Goal: Feedback & Contribution: Submit feedback/report problem

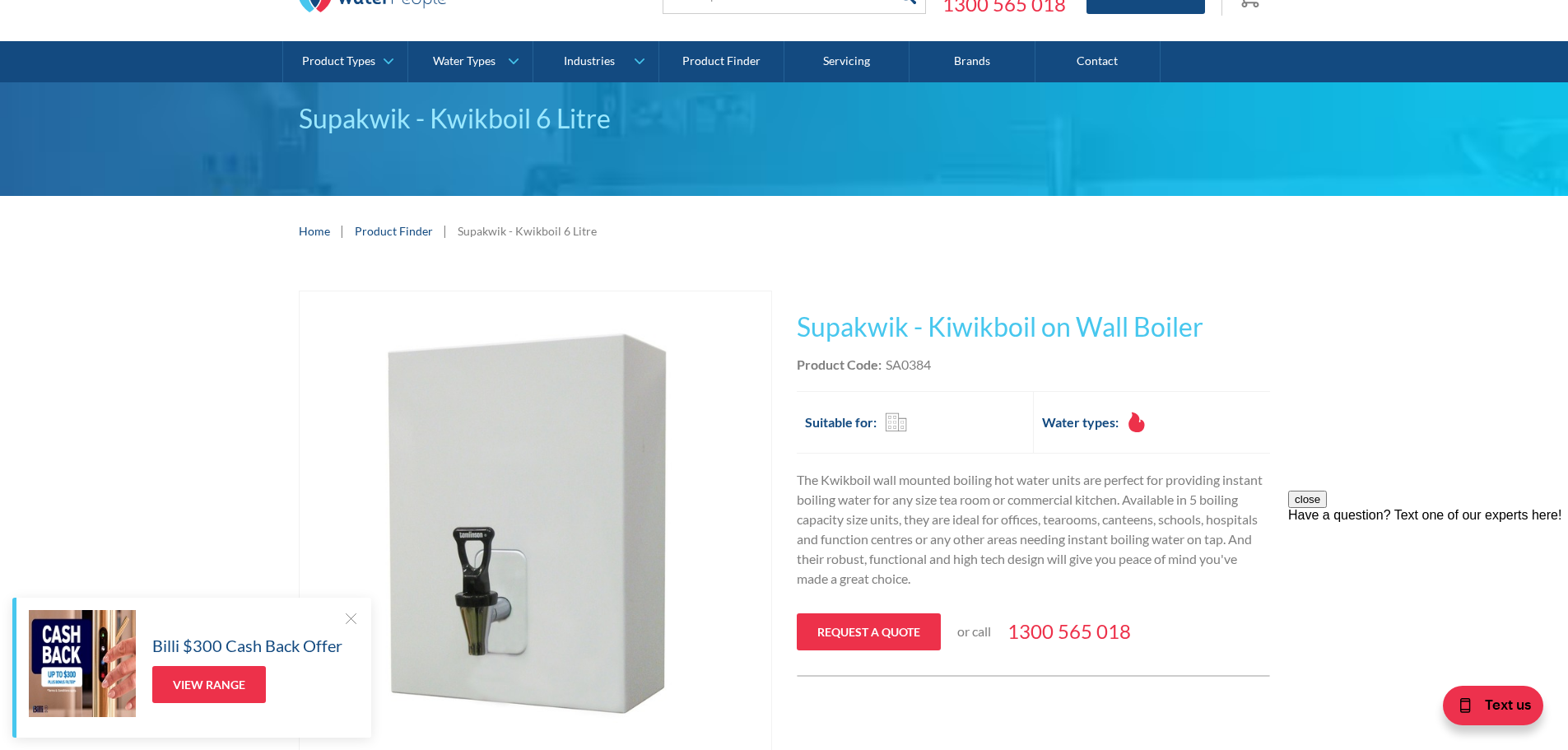
scroll to position [83, 0]
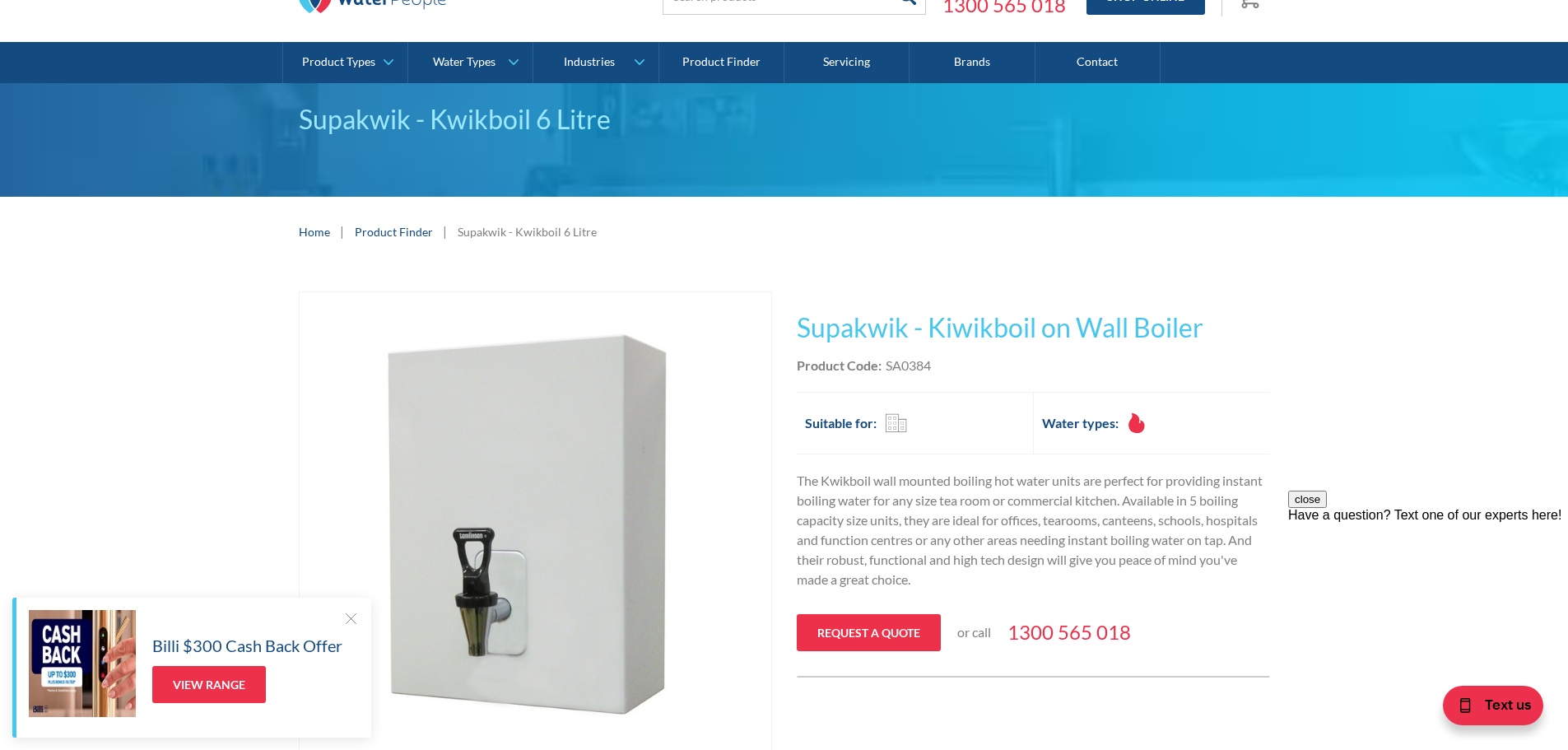
click at [400, 235] on link "Product Finder" at bounding box center [393, 231] width 78 height 17
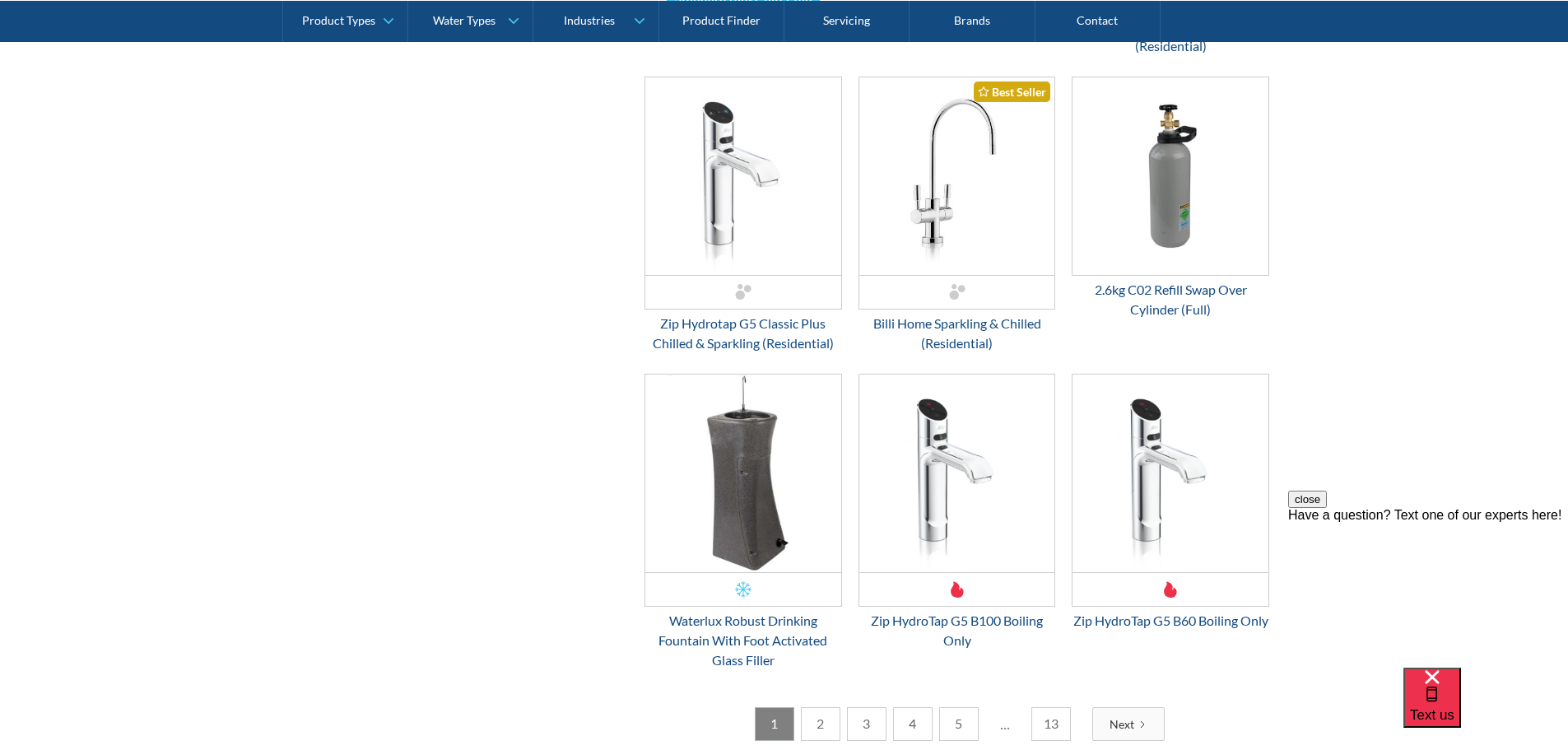
scroll to position [2551, 0]
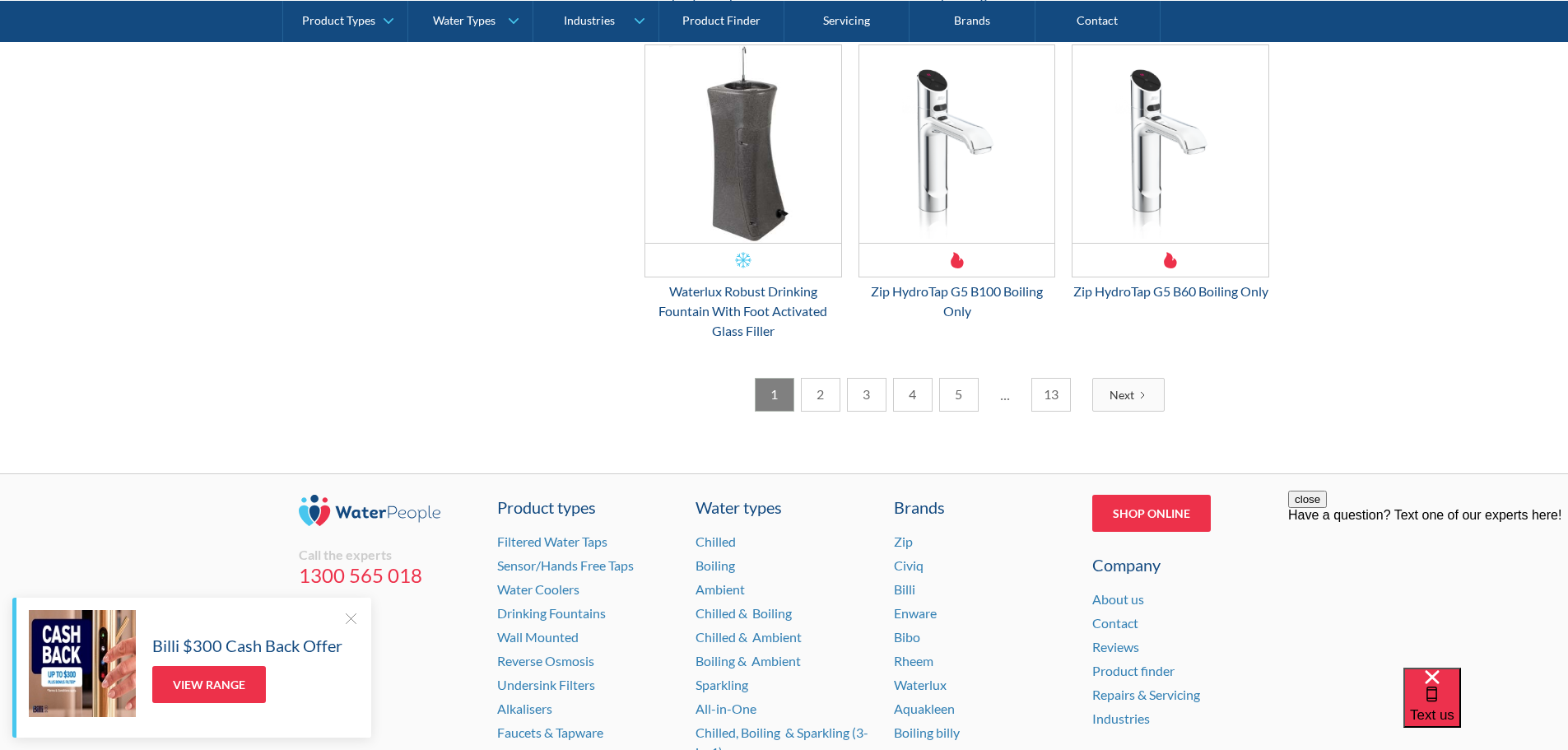
click at [823, 411] on link "2" at bounding box center [820, 394] width 39 height 34
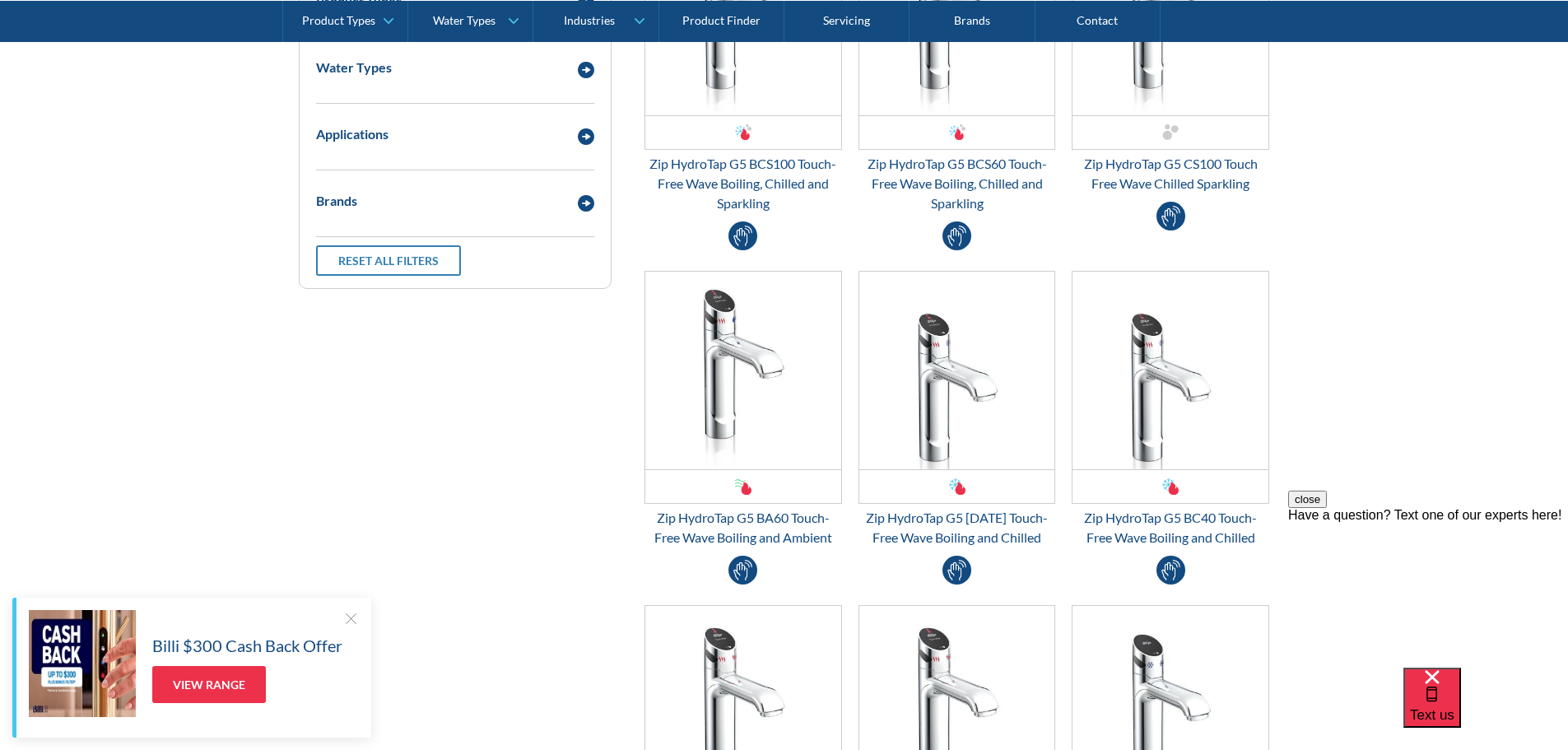
scroll to position [247, 0]
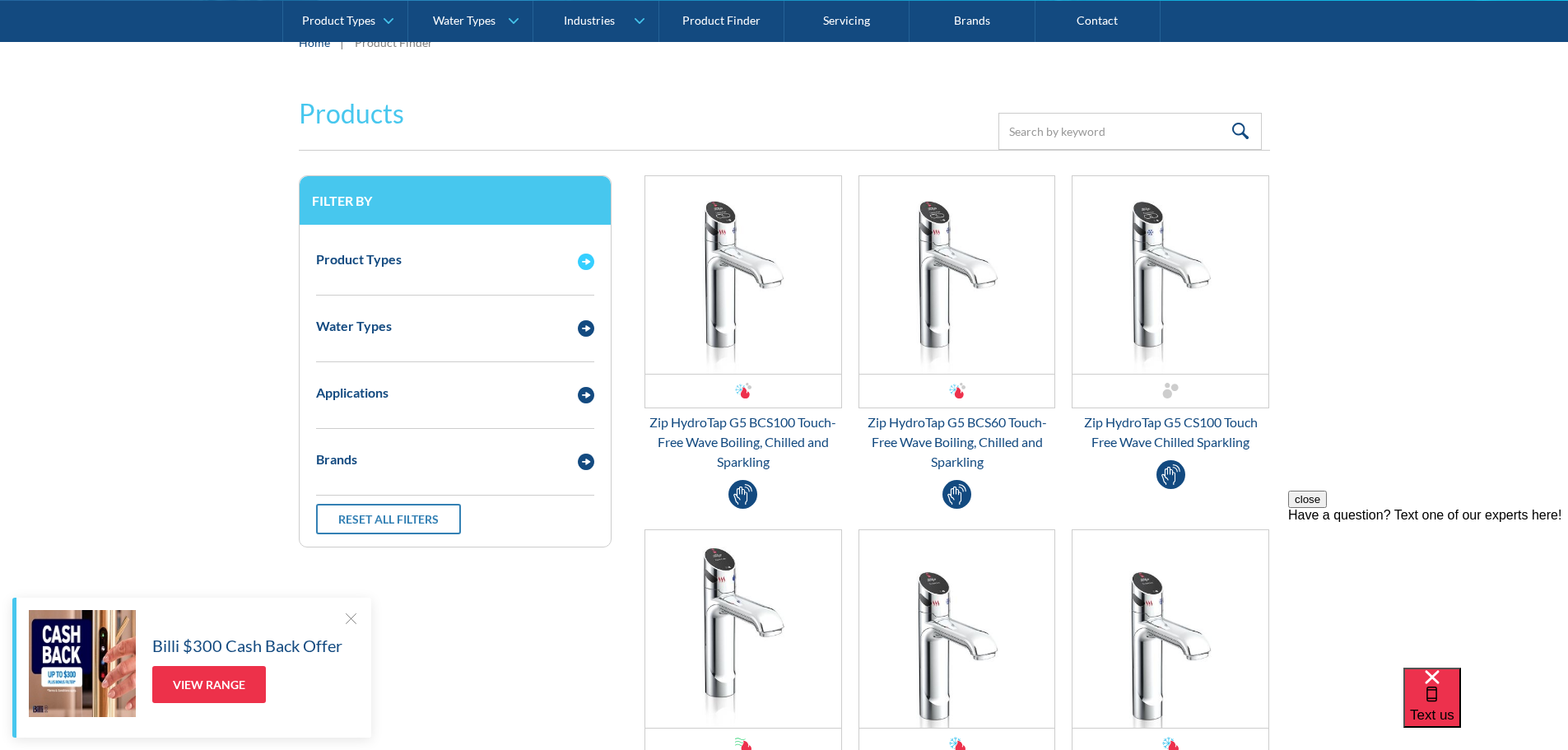
click at [586, 257] on img "Email Form 3" at bounding box center [586, 262] width 17 height 17
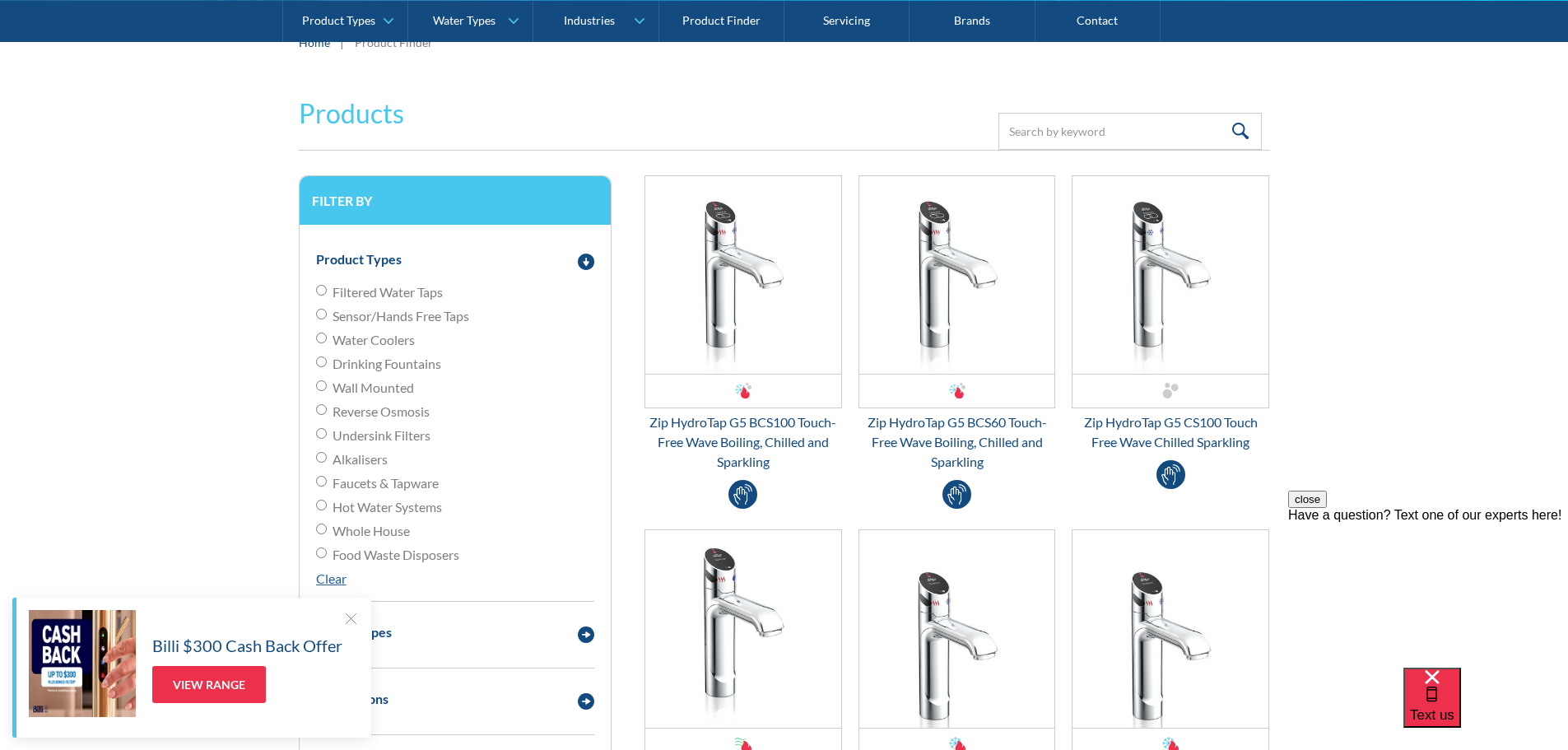
click at [319, 387] on input "Wall Mounted" at bounding box center [321, 386] width 11 height 11
radio input "true"
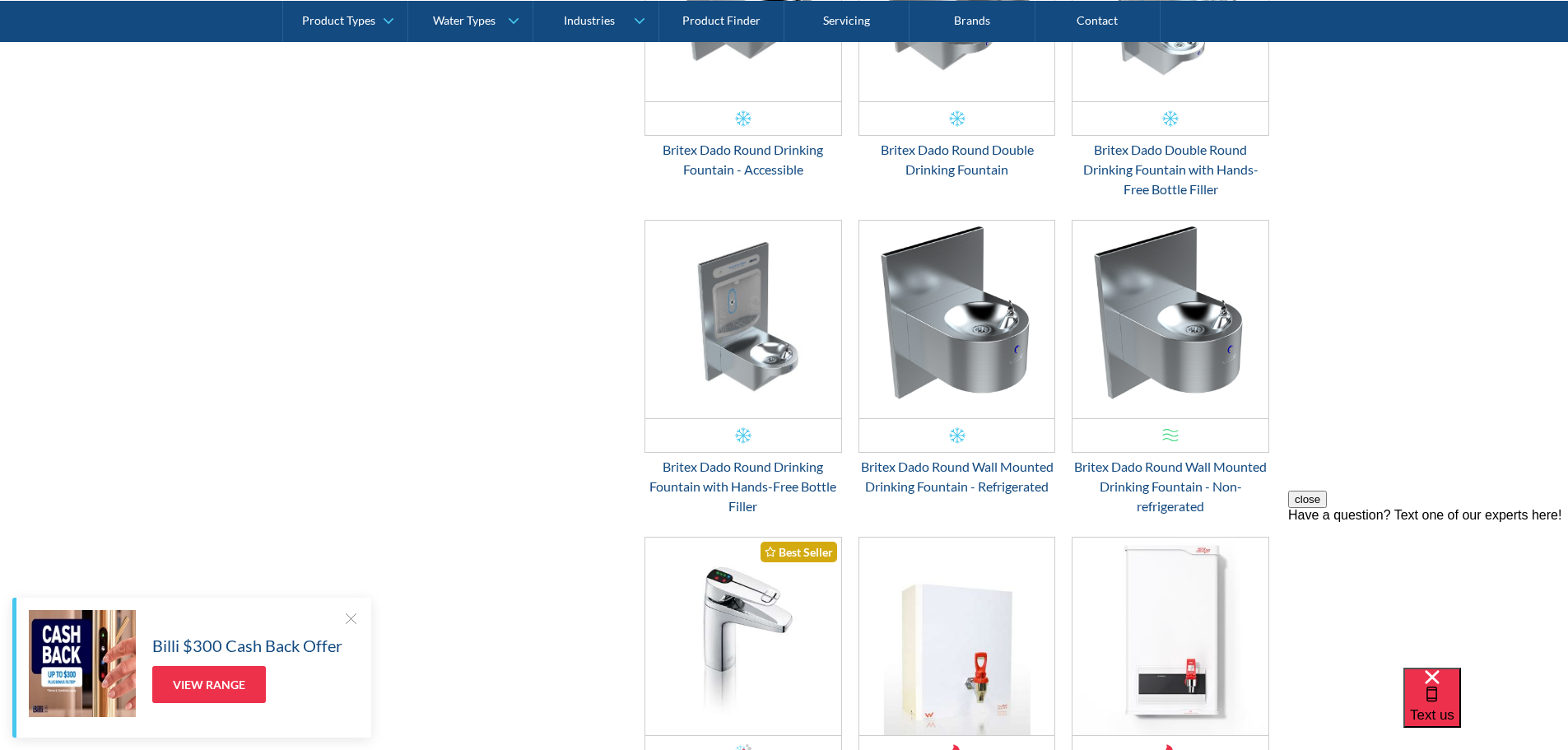
scroll to position [2222, 0]
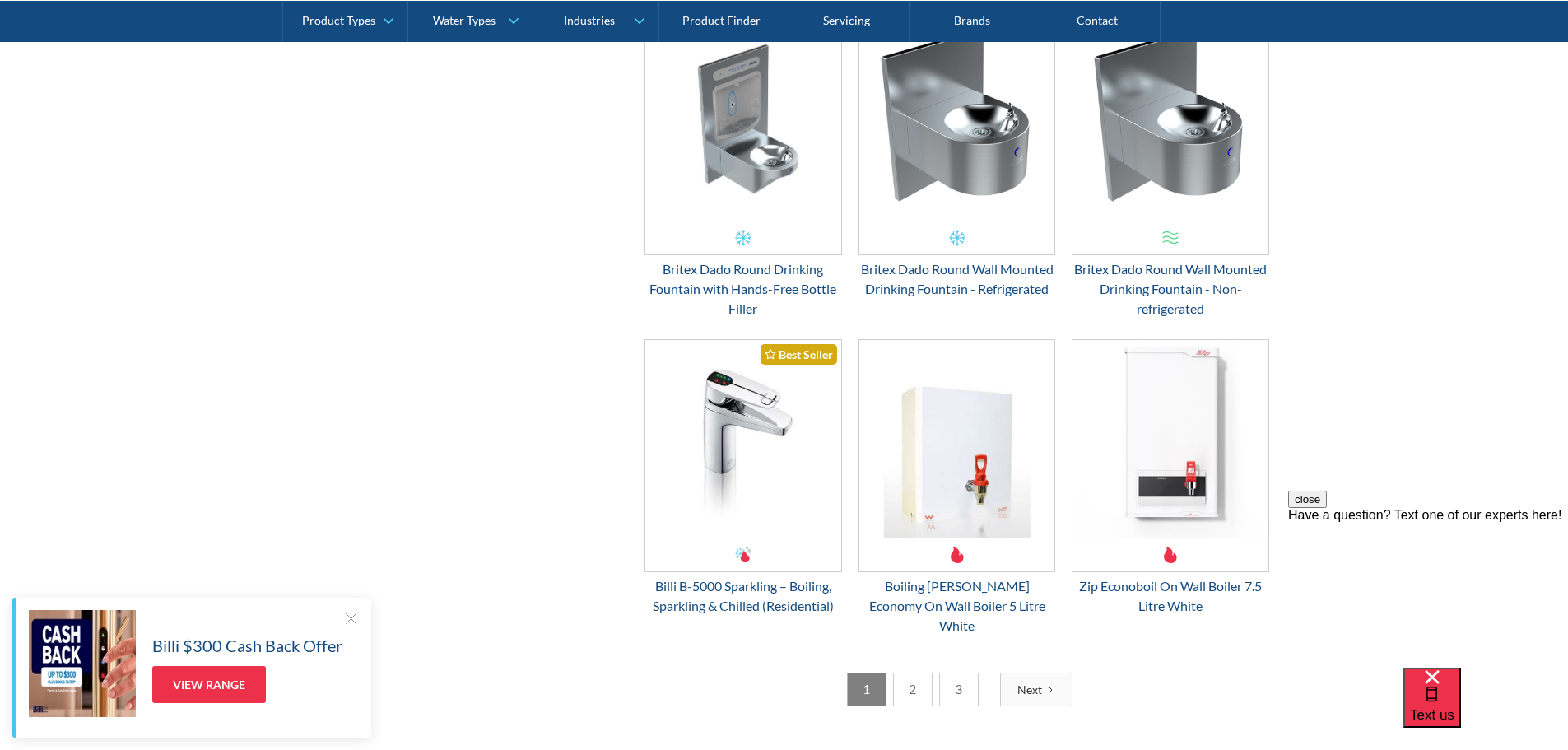
click at [919, 672] on link "2" at bounding box center [913, 688] width 39 height 34
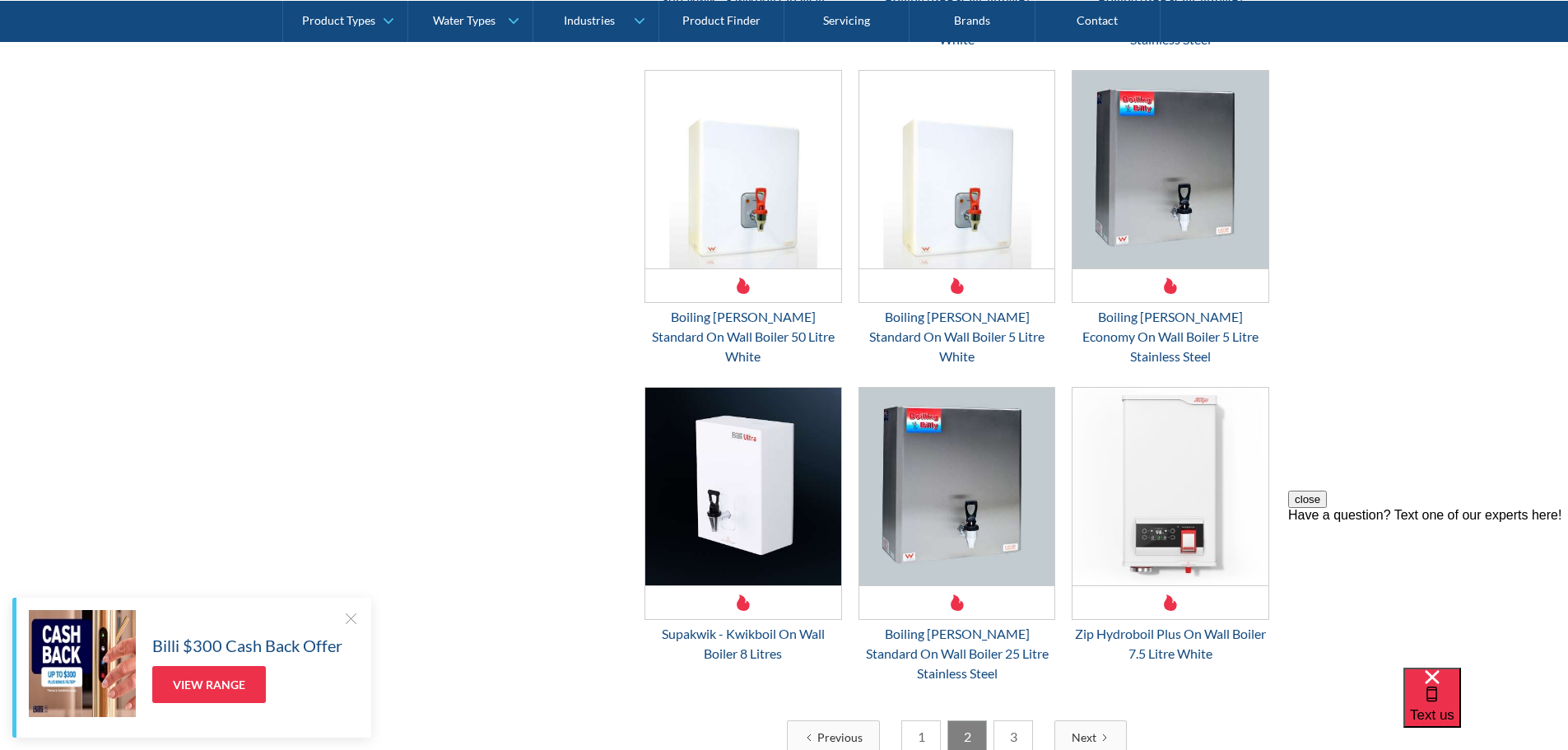
scroll to position [2468, 0]
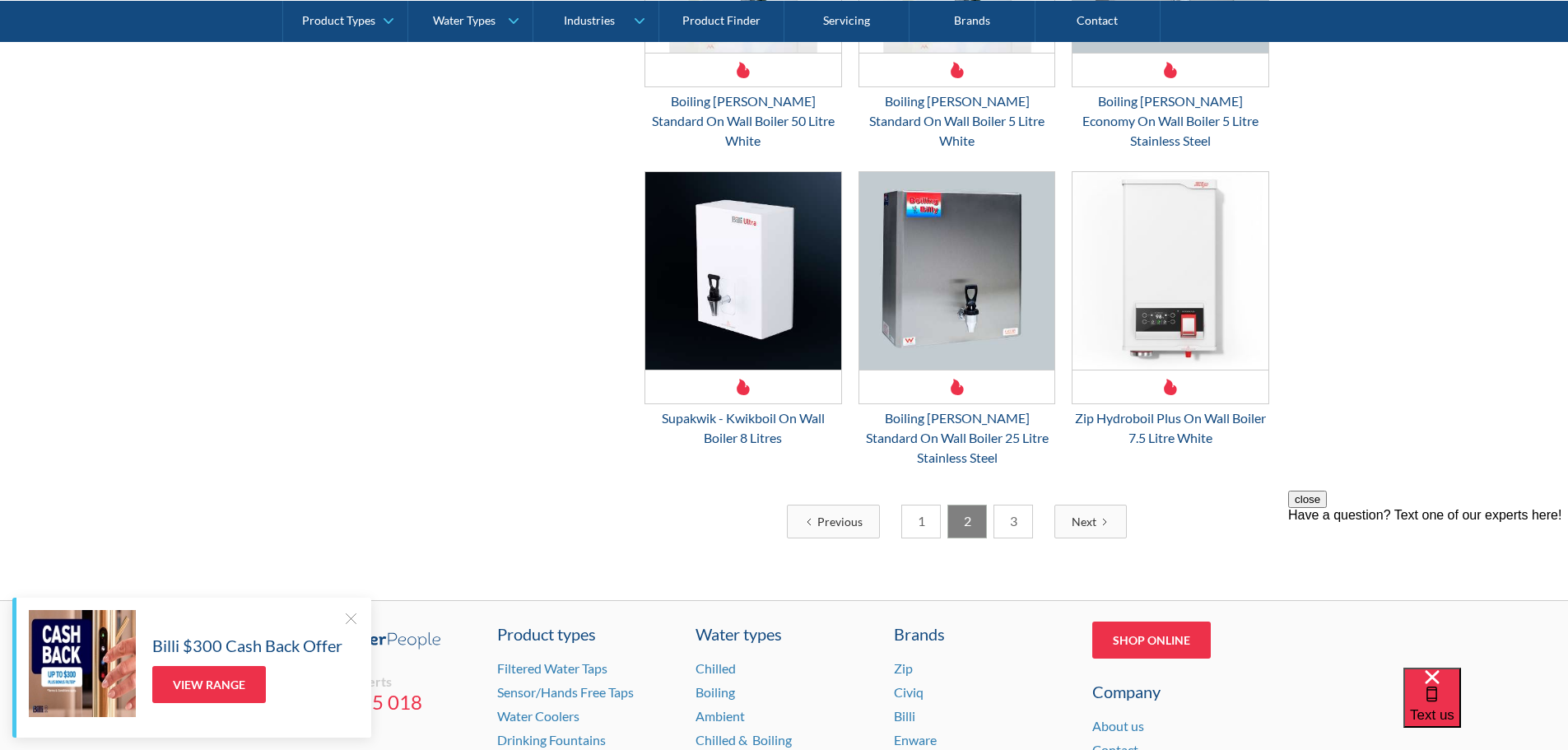
click at [1016, 504] on link "3" at bounding box center [1013, 521] width 39 height 34
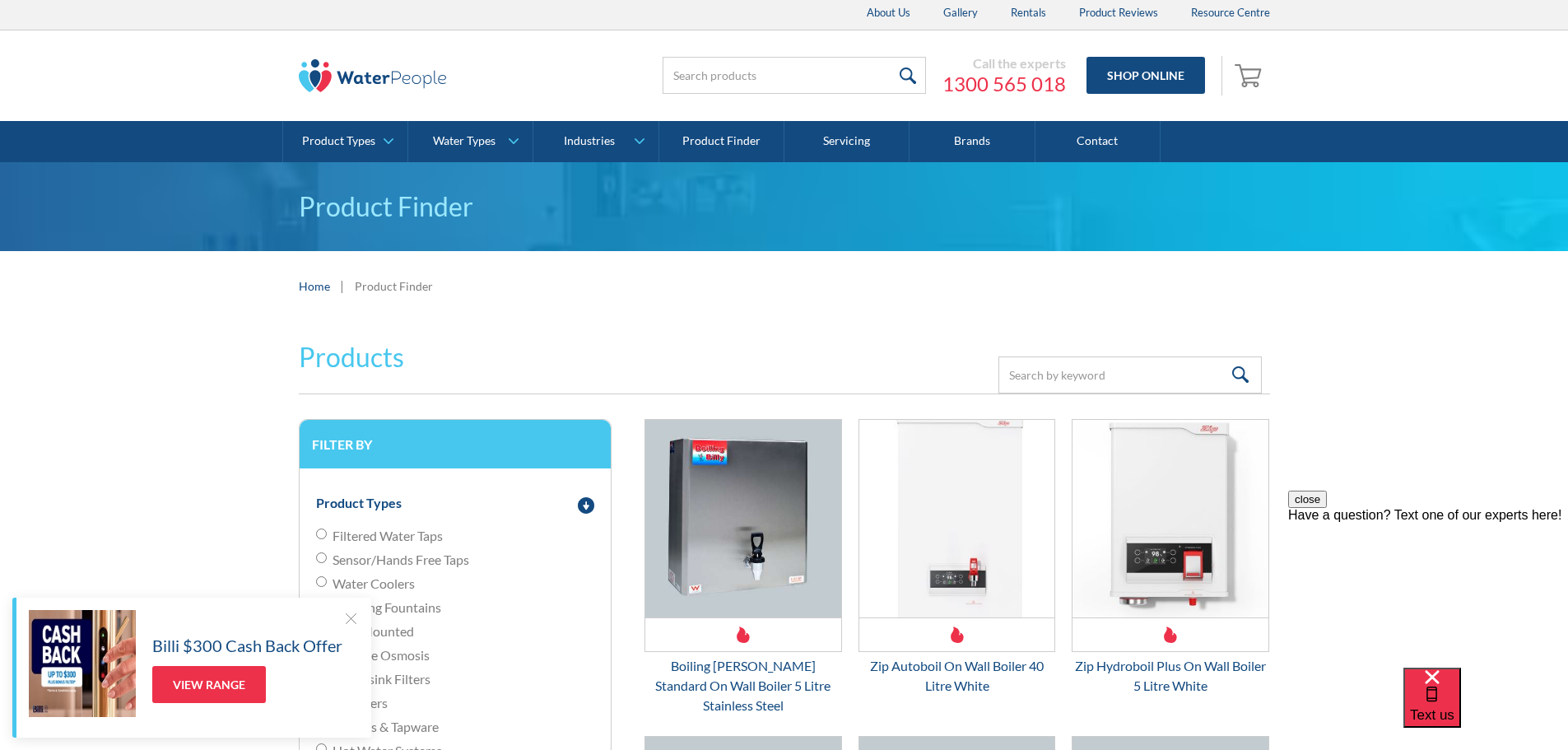
scroll to position [0, 0]
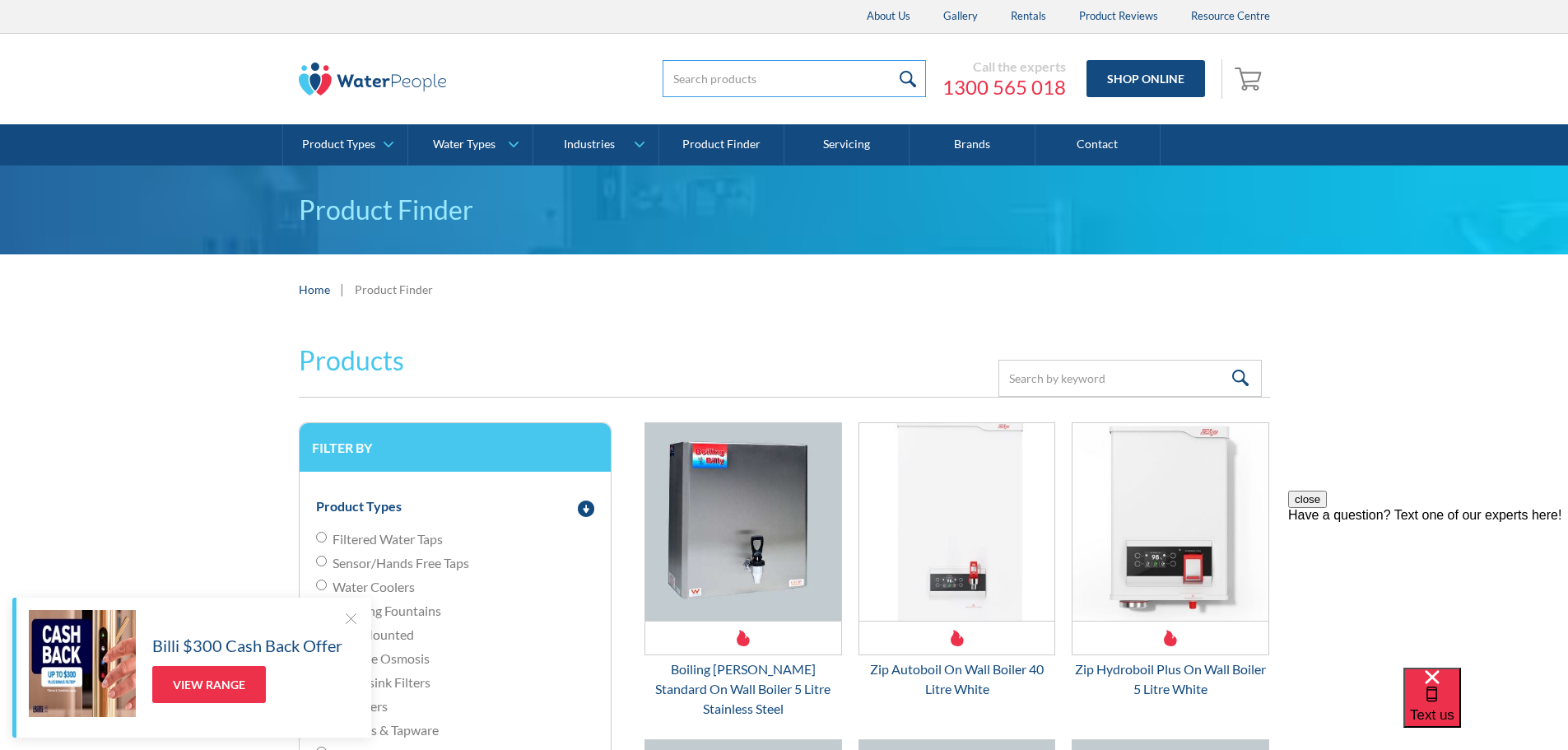
click at [723, 81] on input "search" at bounding box center [794, 78] width 263 height 37
paste input "Supakwik - KiwkBoil - 25 Litre"
type input "Supakwik - KiwkBoil - 25 Litre"
click at [890, 60] on input "submit" at bounding box center [908, 78] width 36 height 37
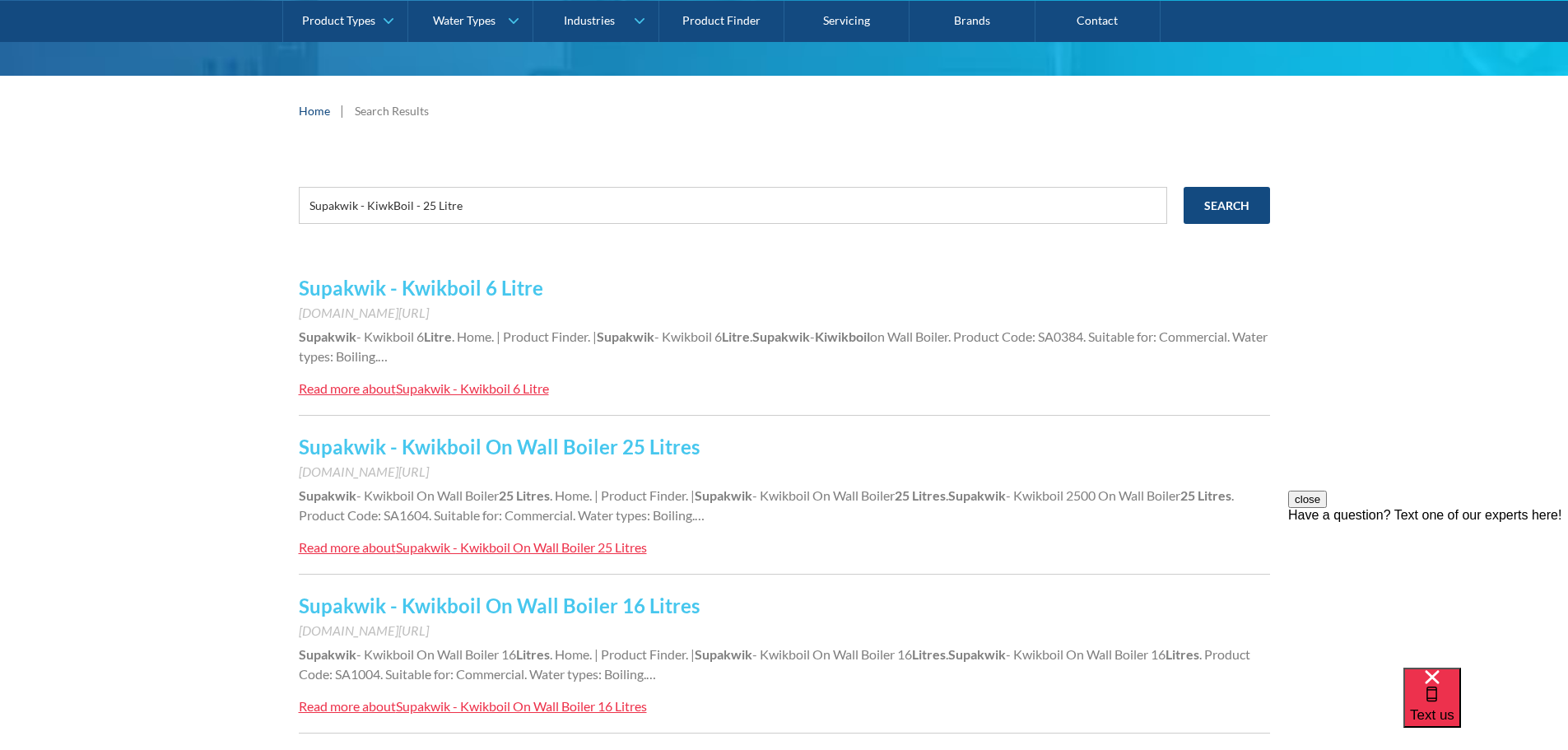
scroll to position [247, 0]
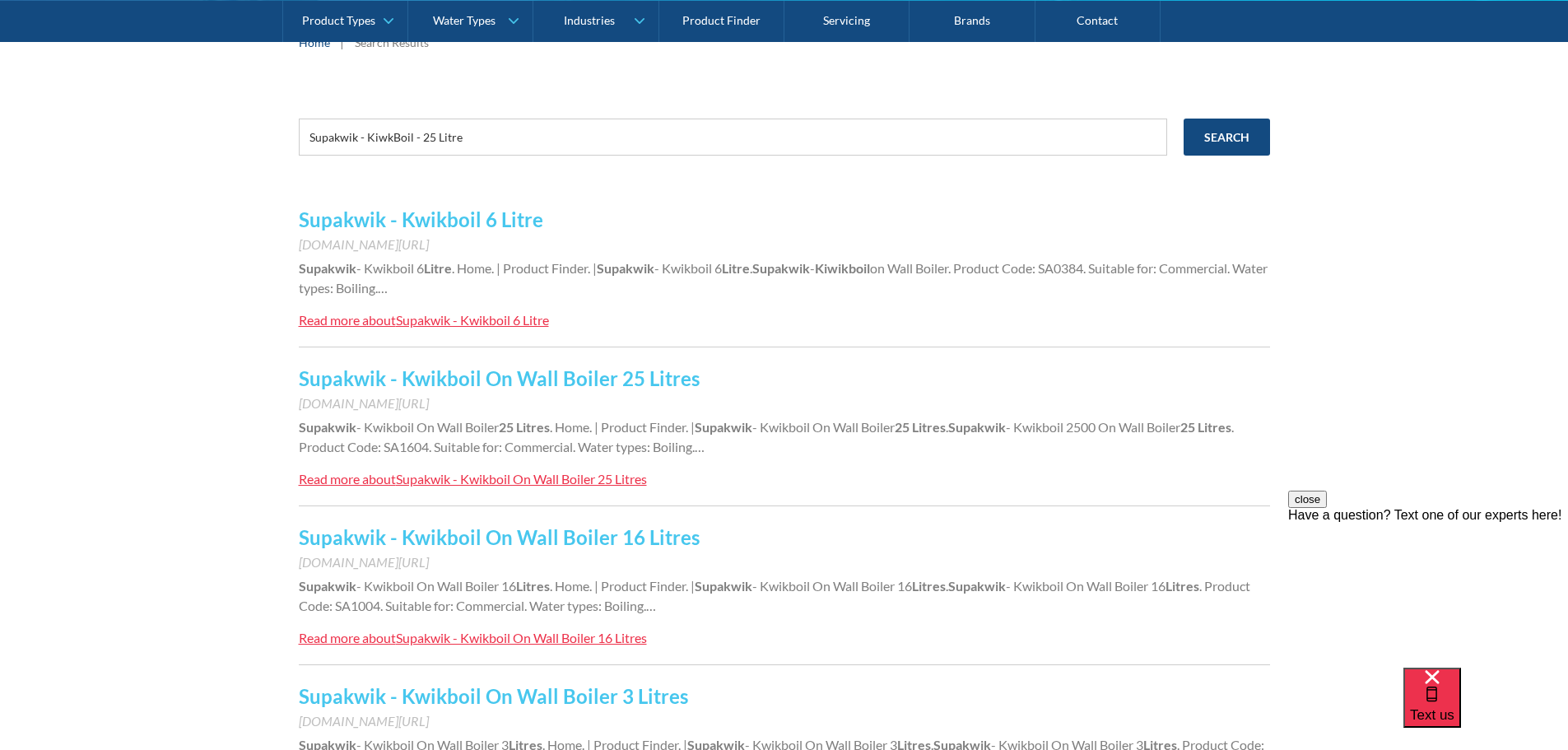
click at [560, 380] on link "Supakwik - Kwikboil On Wall Boiler 25 Litres" at bounding box center [498, 378] width 401 height 24
click at [488, 536] on link "Supakwik - Kwikboil On Wall Boiler 16 Litres" at bounding box center [498, 537] width 401 height 24
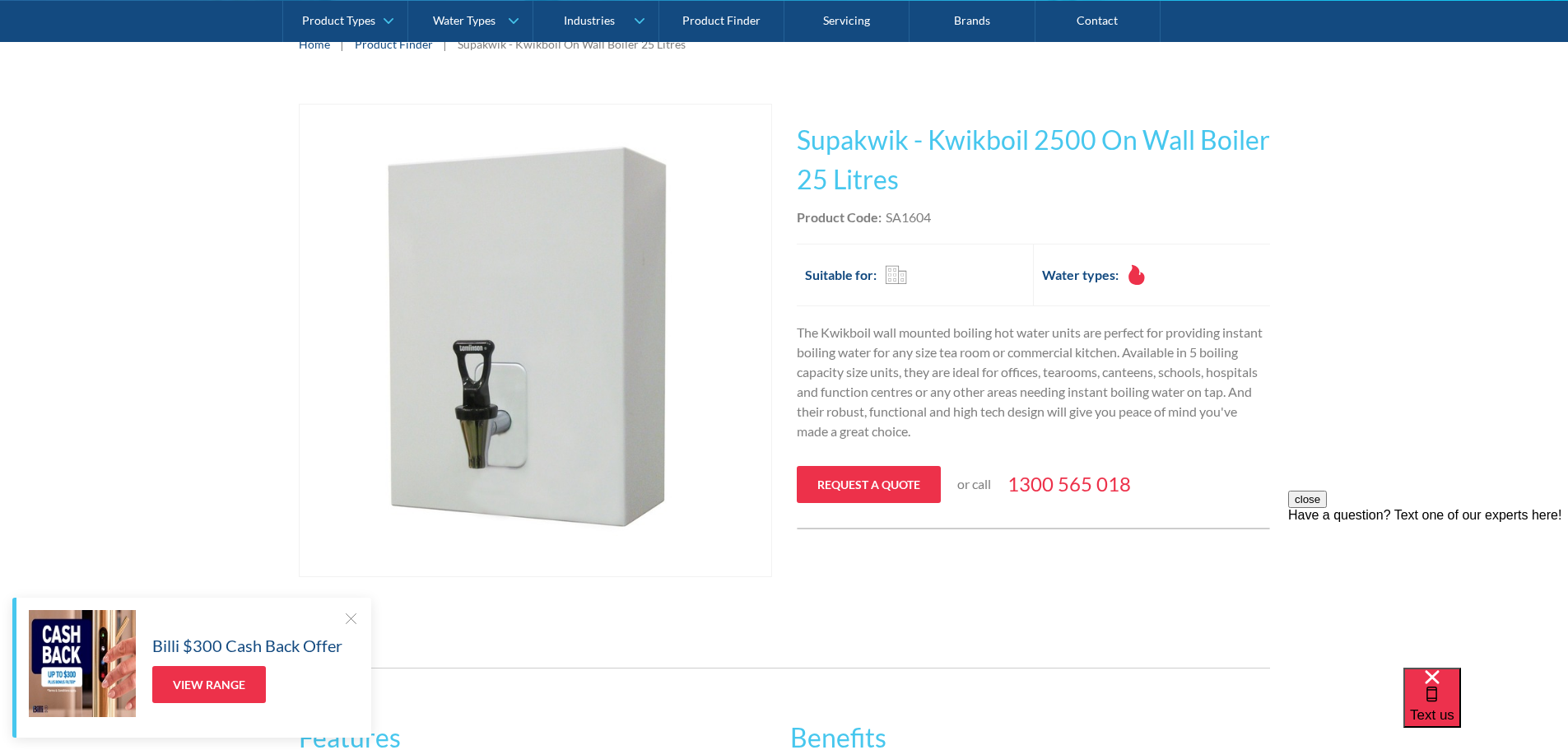
scroll to position [268, 0]
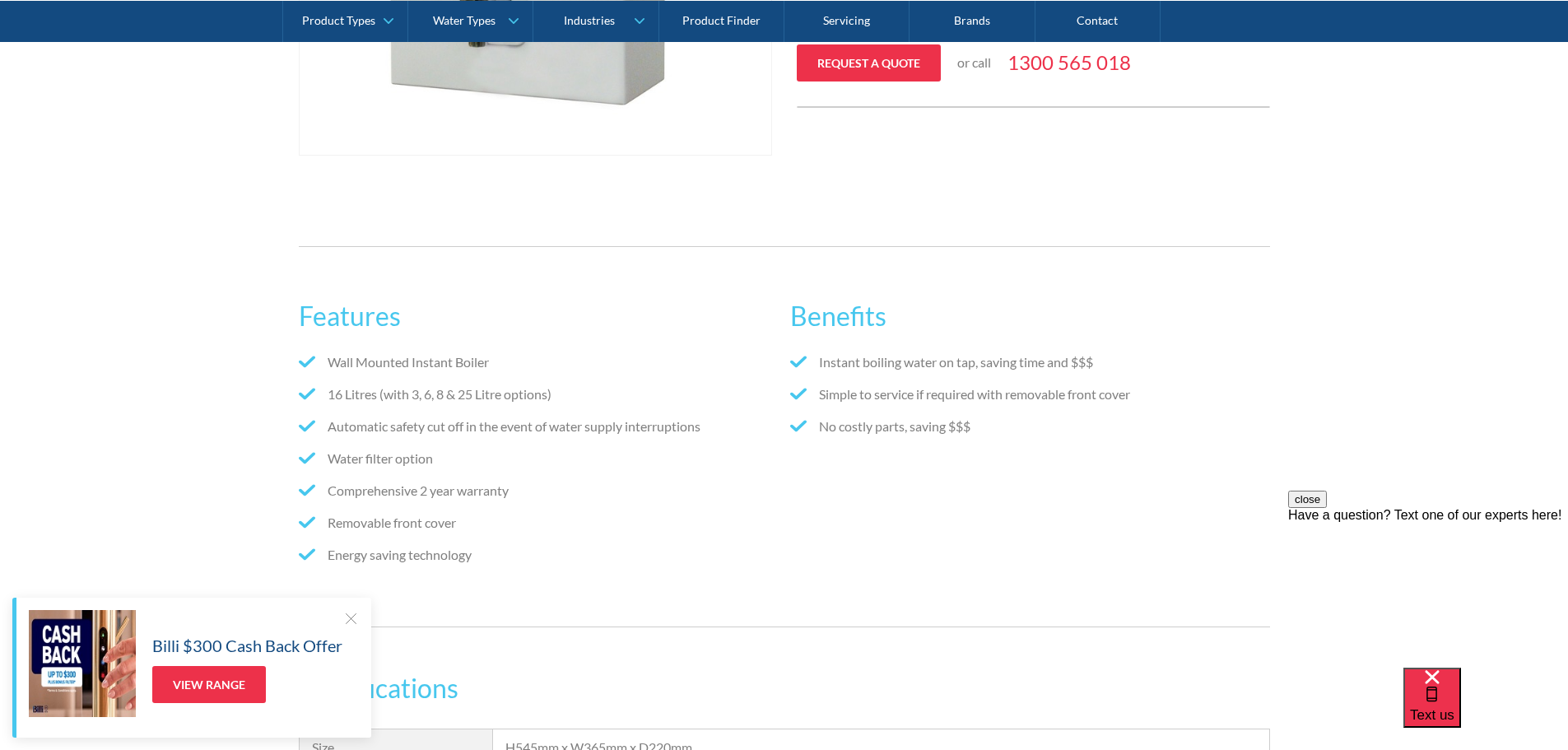
scroll to position [527, 0]
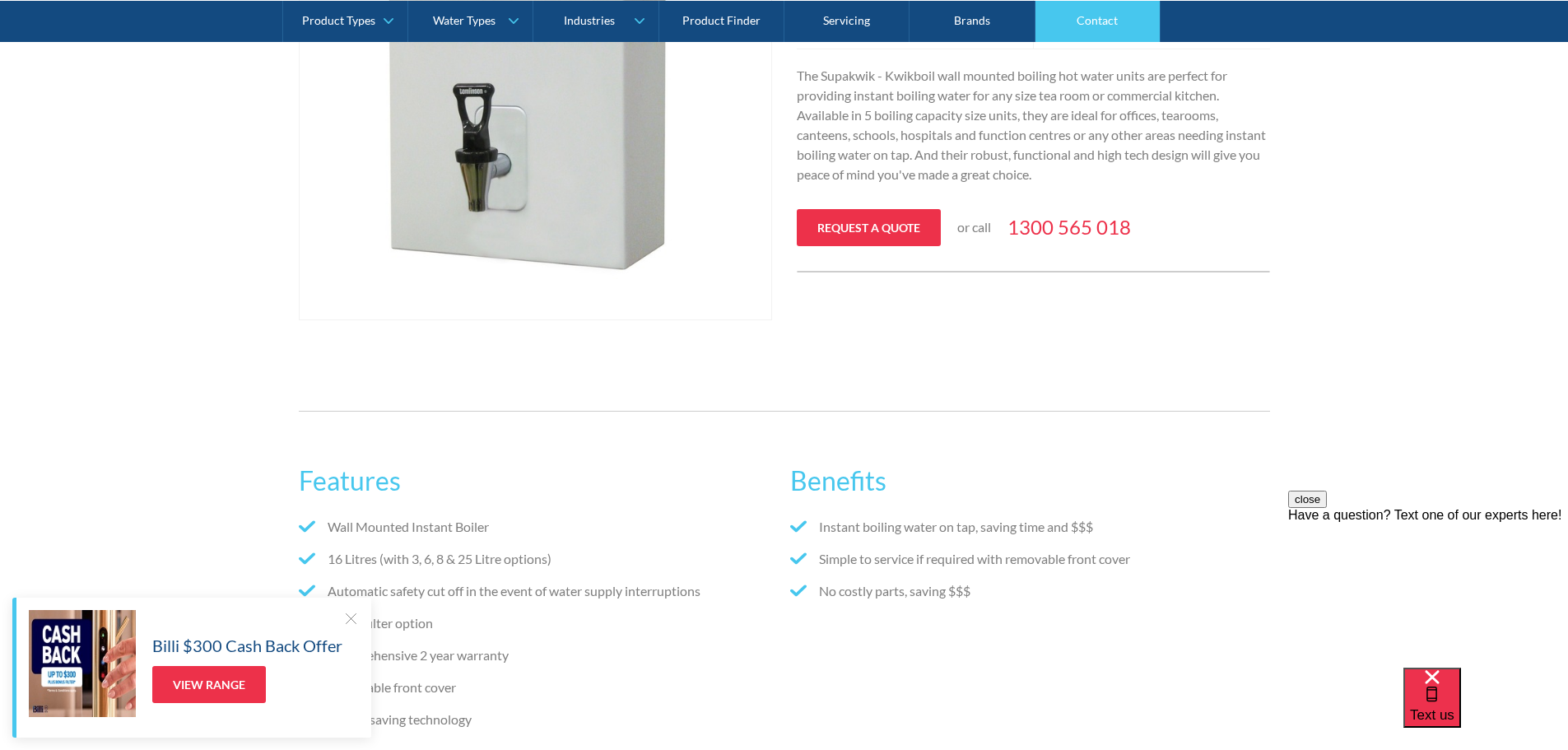
click at [1080, 23] on link "Contact" at bounding box center [1098, 20] width 125 height 41
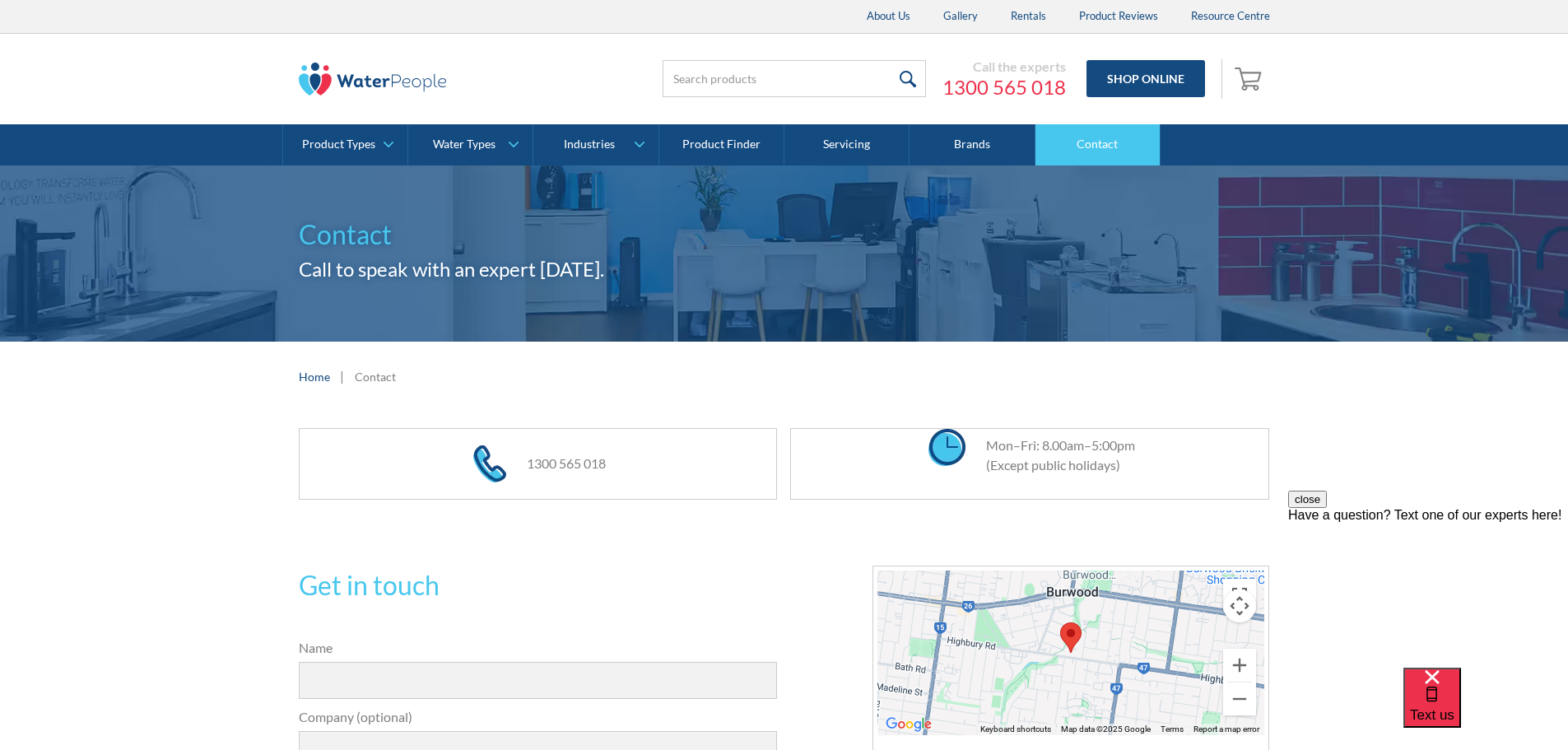
click at [1087, 154] on link "Contact" at bounding box center [1098, 144] width 125 height 41
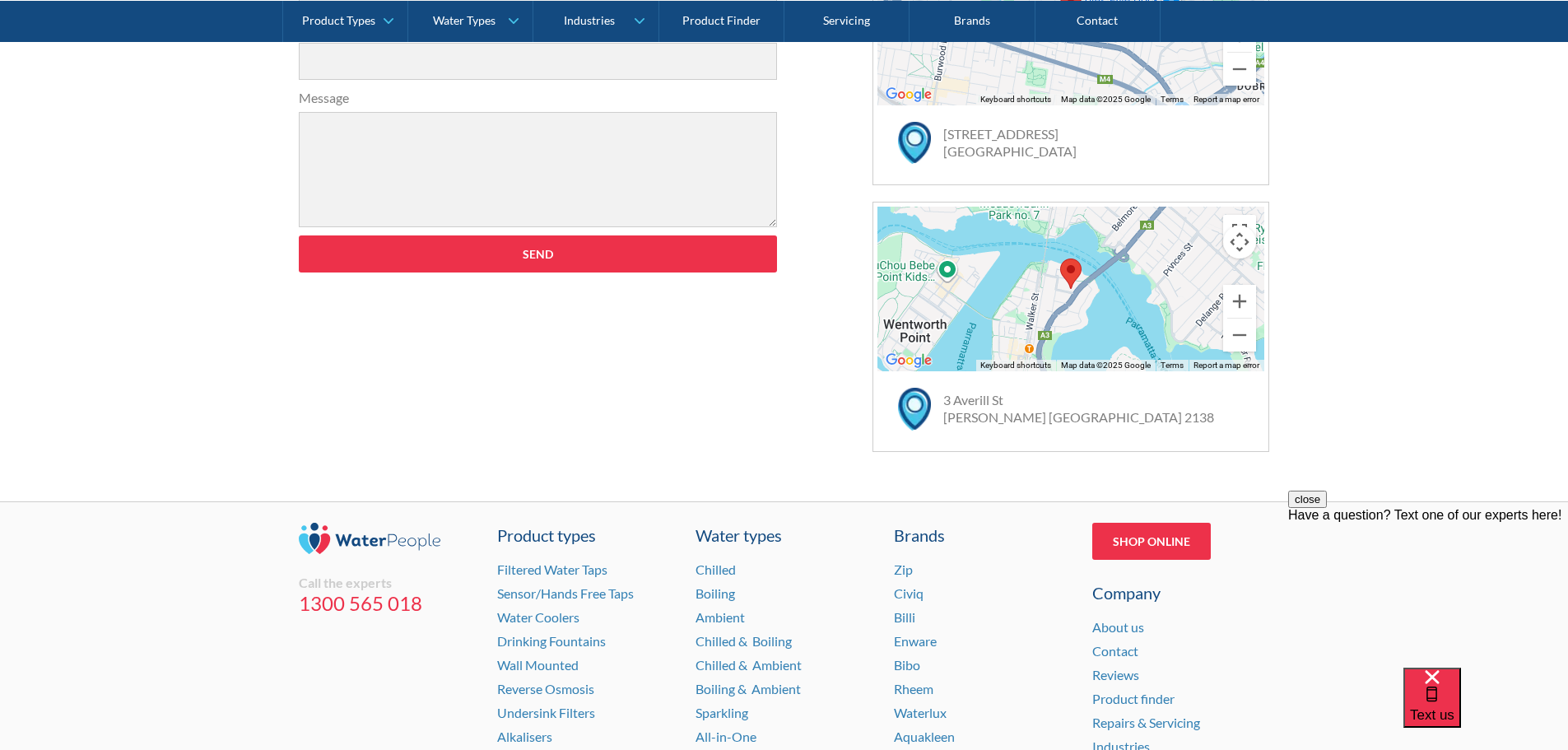
scroll to position [988, 0]
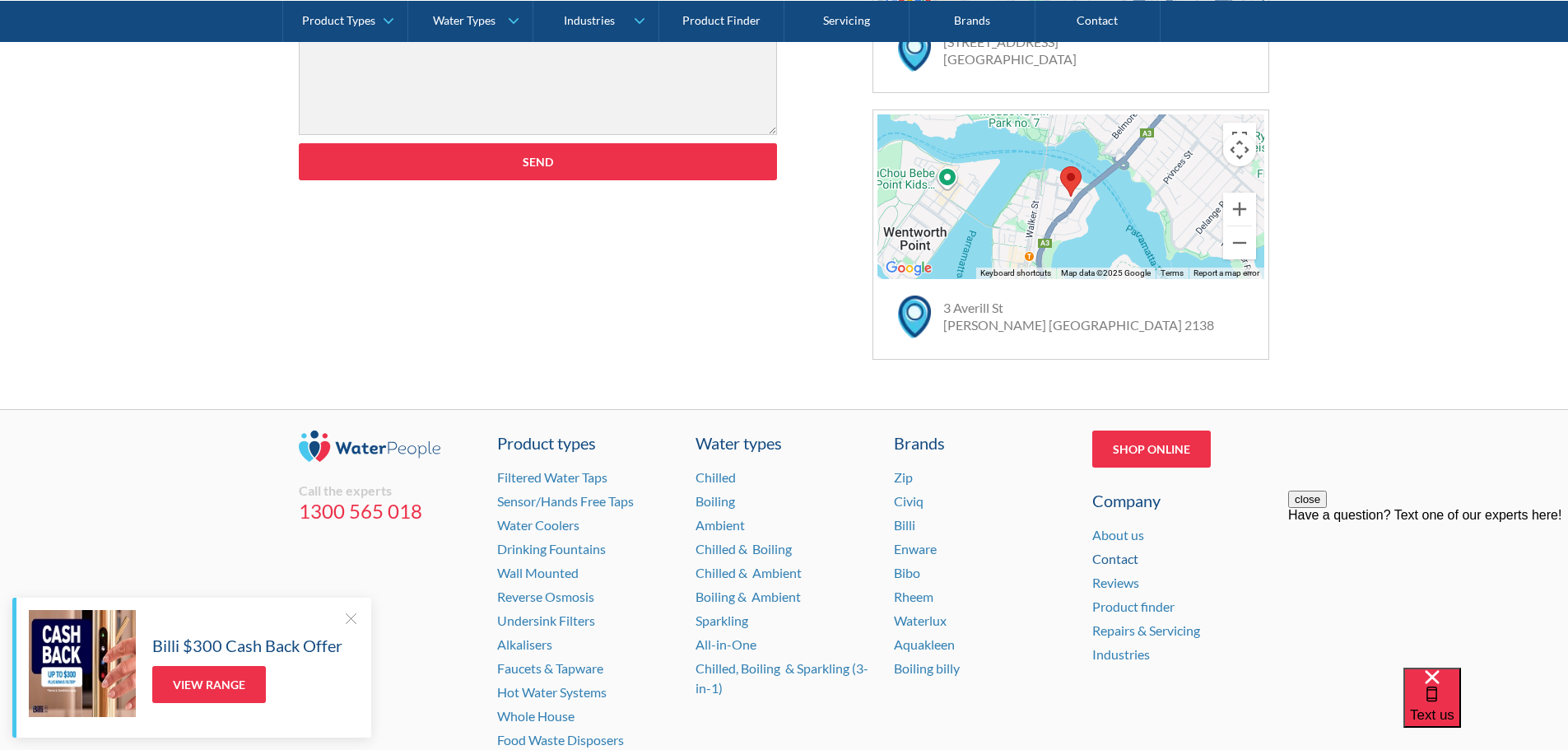
click at [1125, 556] on link "Contact" at bounding box center [1115, 558] width 46 height 16
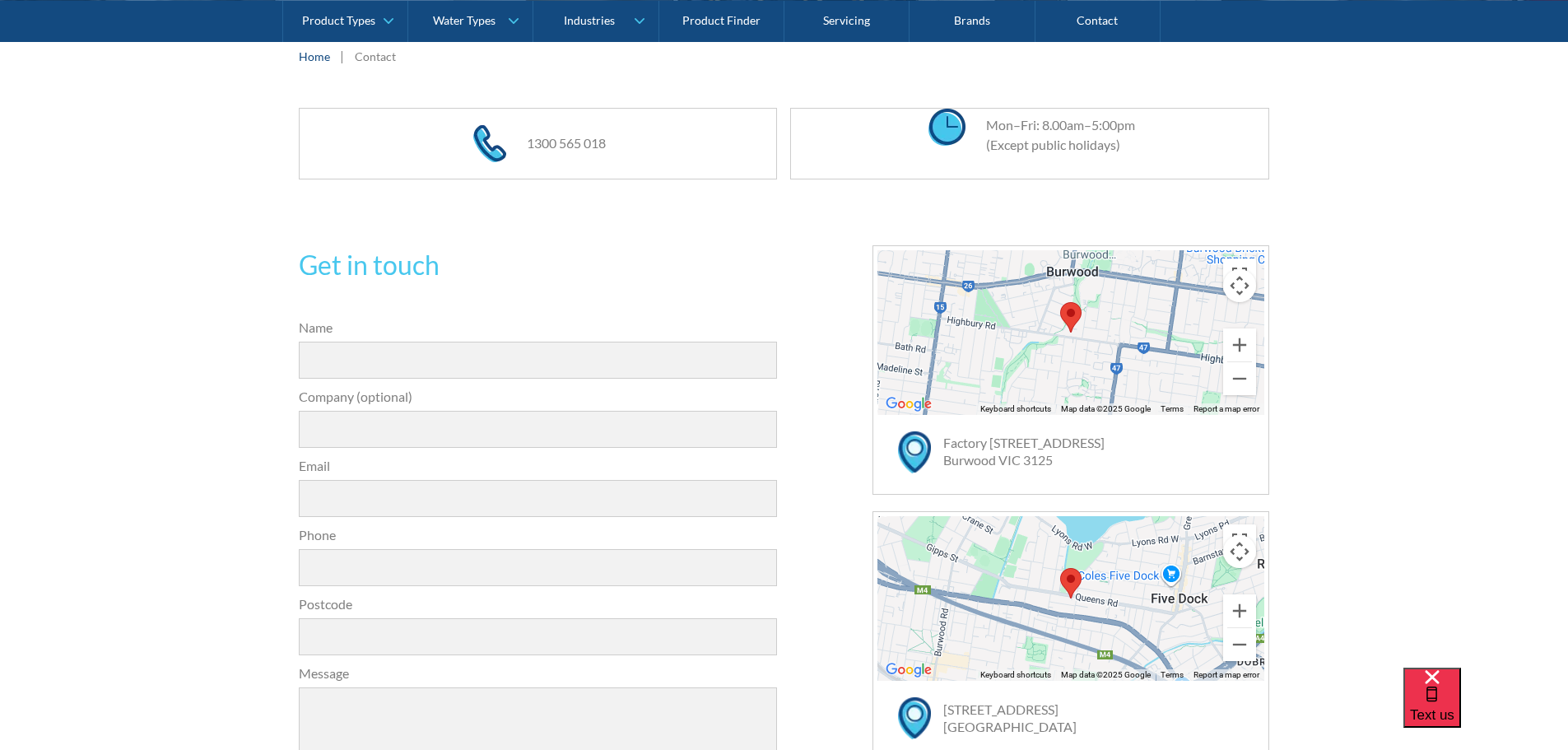
scroll to position [330, 0]
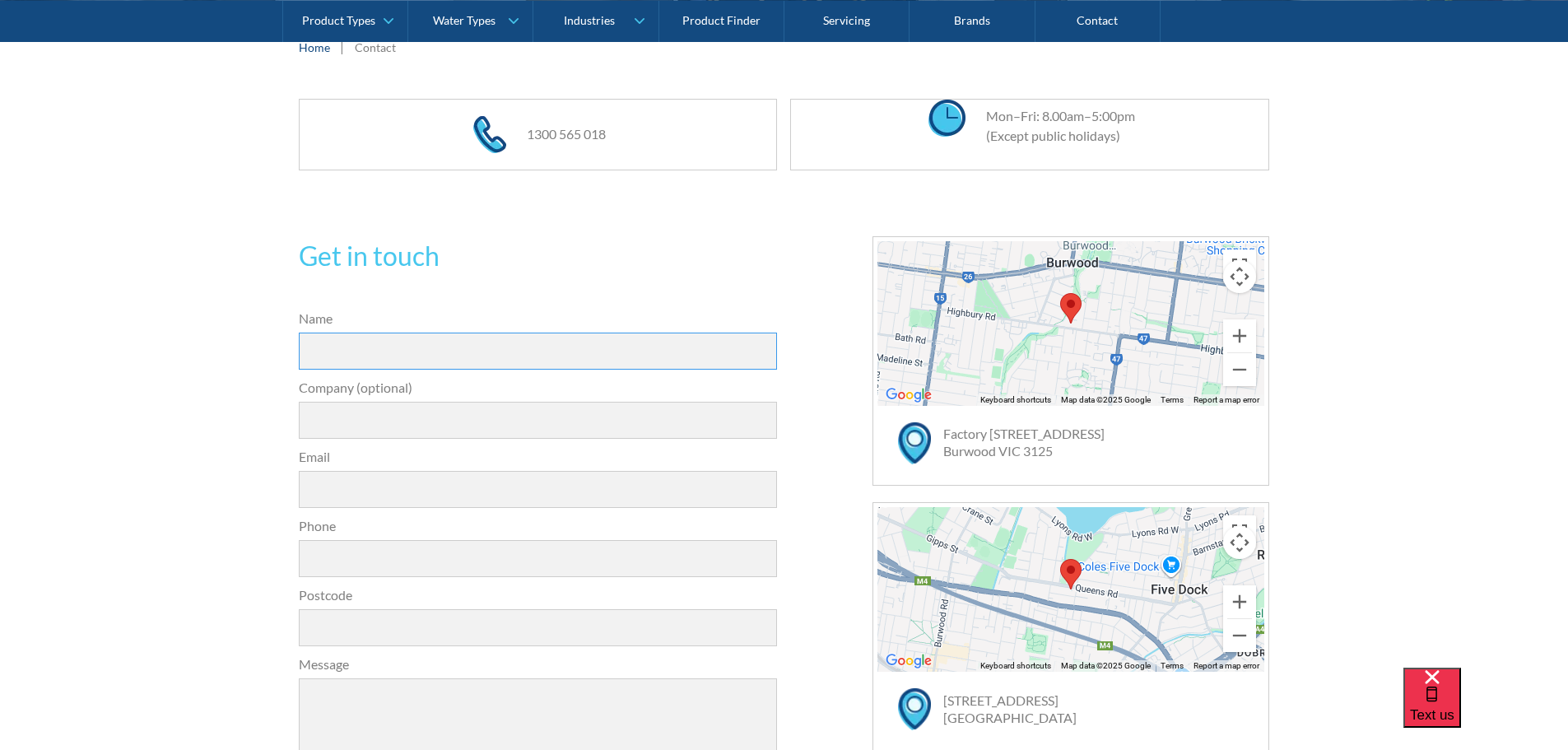
click at [360, 353] on input "Name" at bounding box center [538, 351] width 479 height 37
type input "Craig Brown"
click at [364, 422] on input "Company (optional)" at bounding box center [538, 420] width 479 height 37
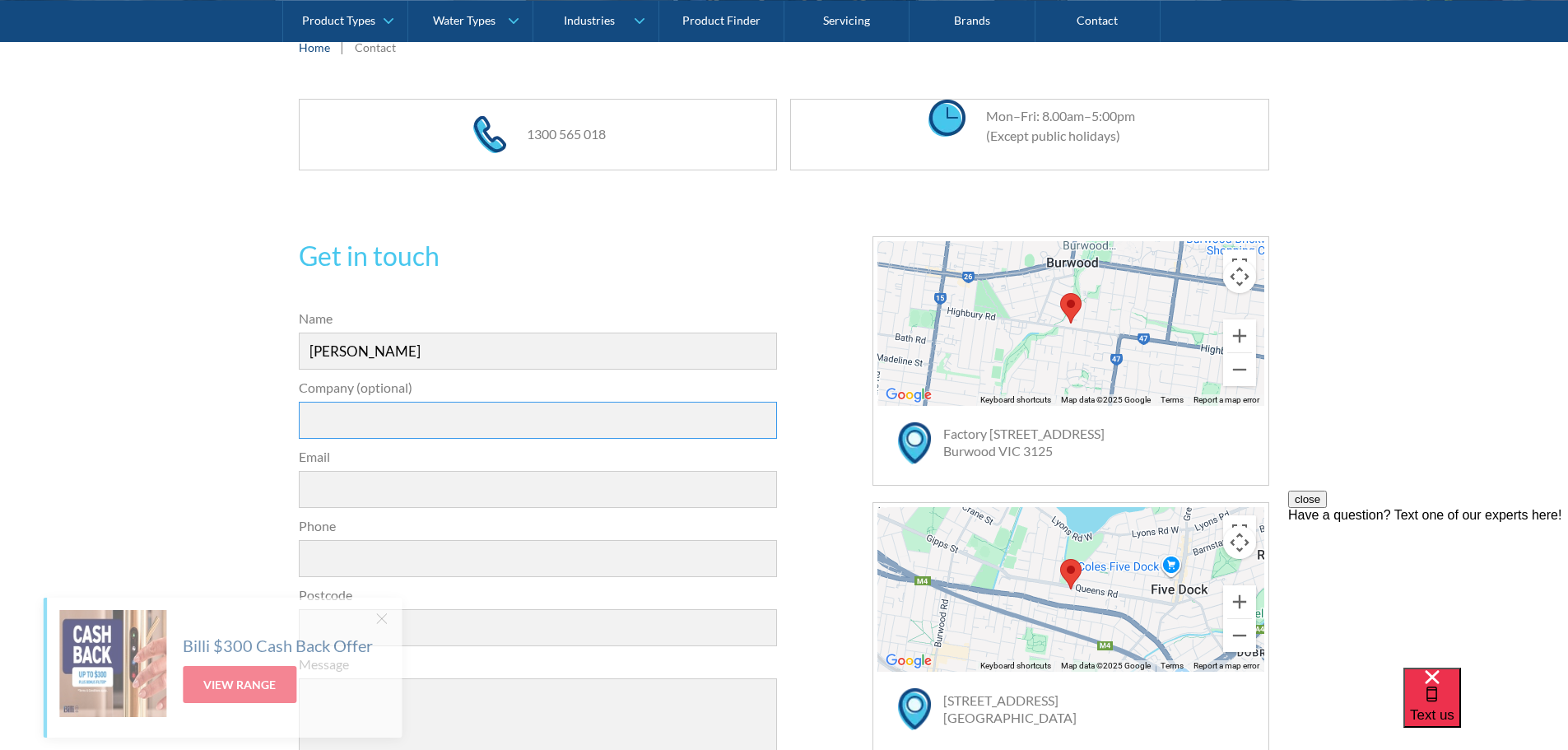
type input "C&L Brown Electrical Pty Ltd"
type input "lynettebrown76@gmail.com"
type input "0419763022"
type input "4670"
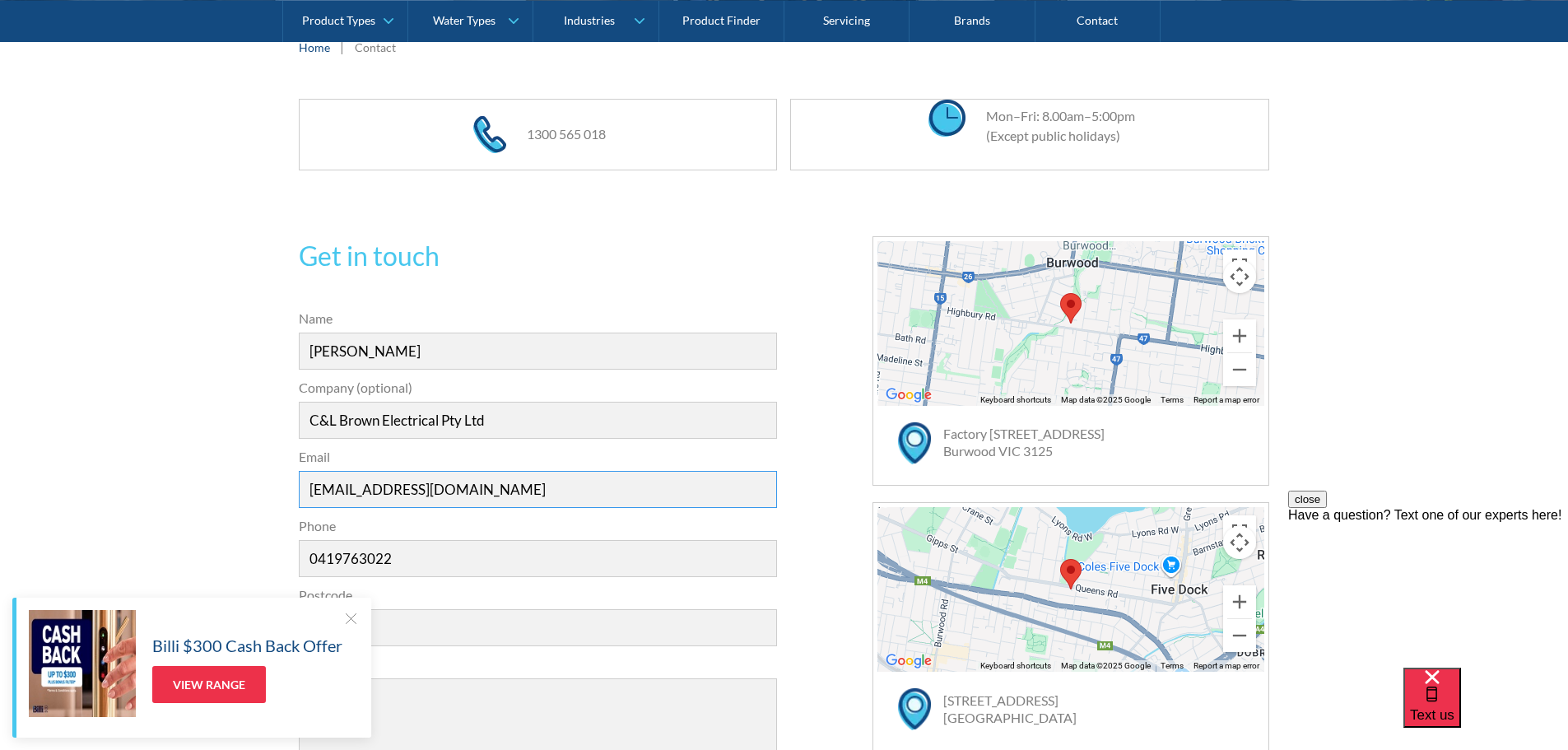
drag, startPoint x: 308, startPoint y: 488, endPoint x: 510, endPoint y: 513, distance: 203.5
click at [510, 513] on form "31a2535b1fa56df3e4085a503ca978b33ae07608c9274f6380584a90323ec471d39657e024ac02a…" at bounding box center [538, 581] width 496 height 546
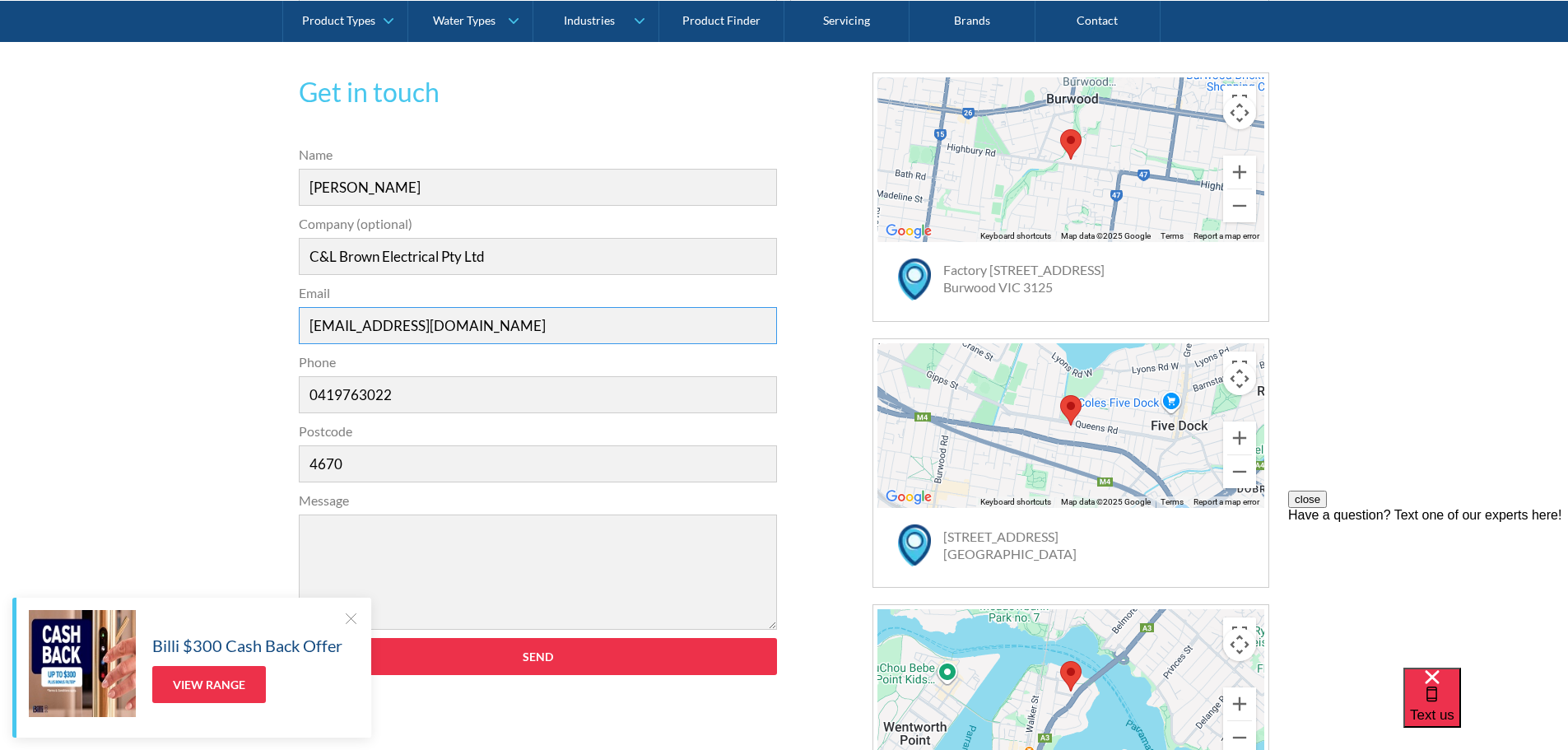
scroll to position [494, 0]
type input "admin@clbe.com.au"
drag, startPoint x: 398, startPoint y: 393, endPoint x: 299, endPoint y: 392, distance: 99.0
click at [303, 392] on input "0419763022" at bounding box center [538, 394] width 479 height 37
type input "0412775885"
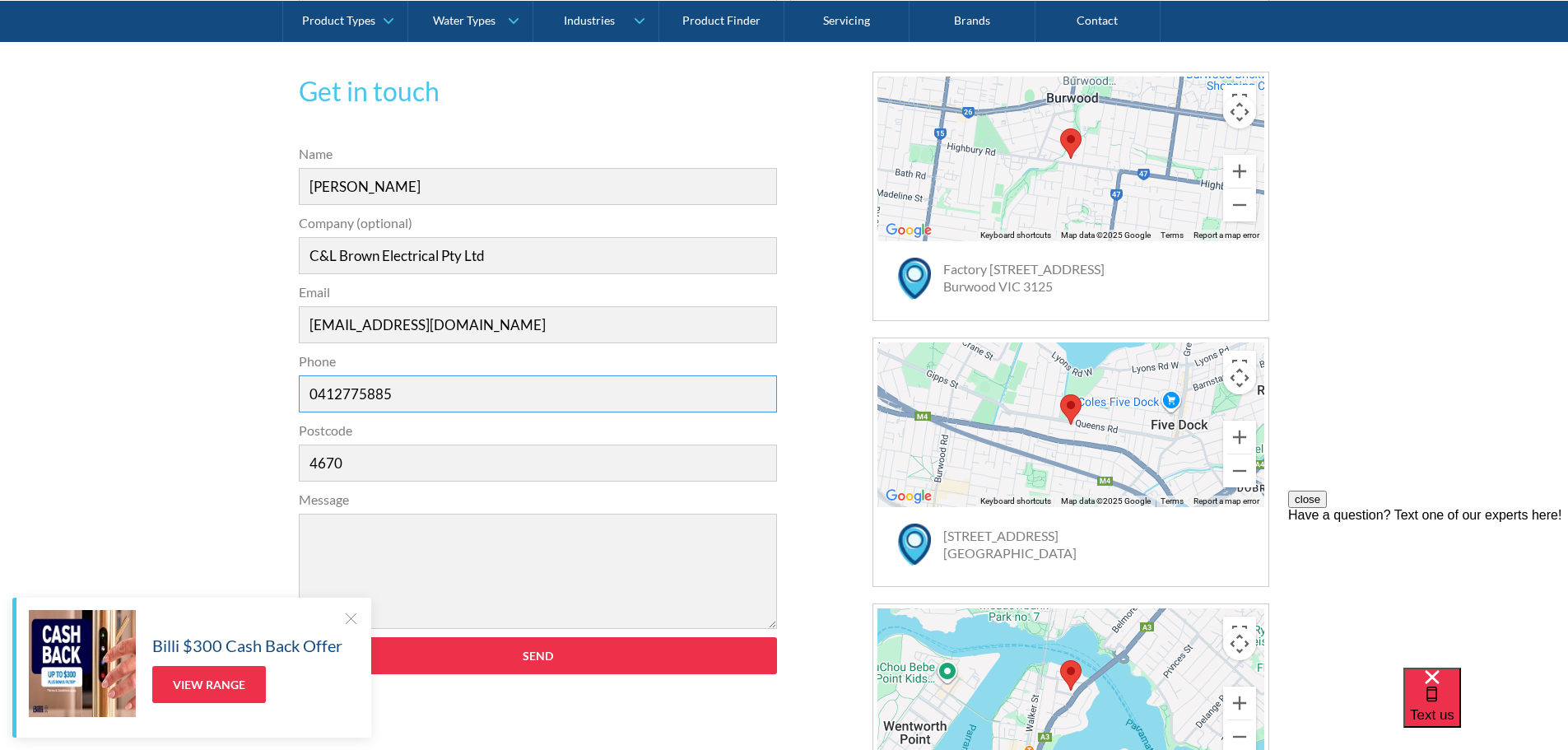
scroll to position [658, 0]
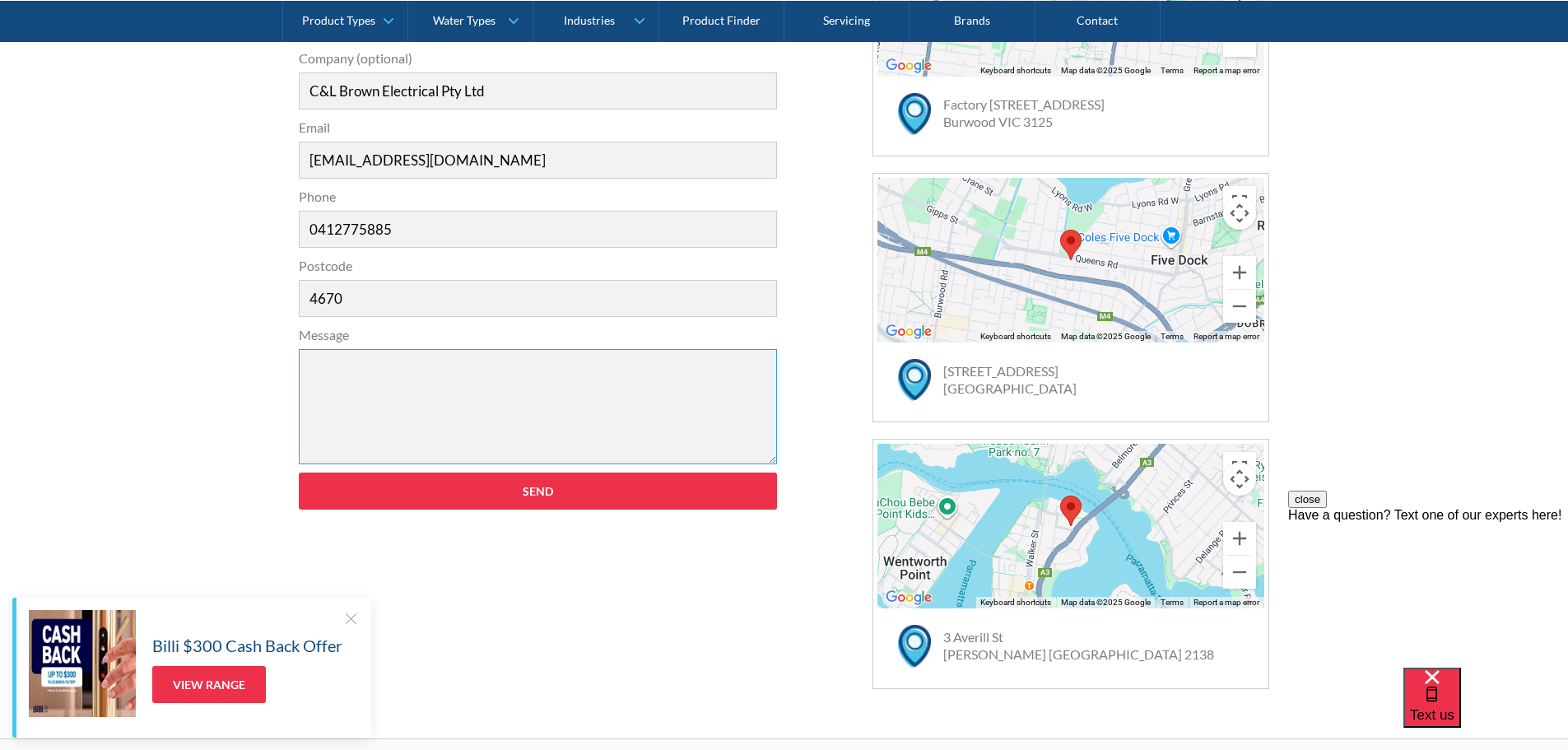
click at [333, 366] on textarea "Message" at bounding box center [538, 406] width 479 height 115
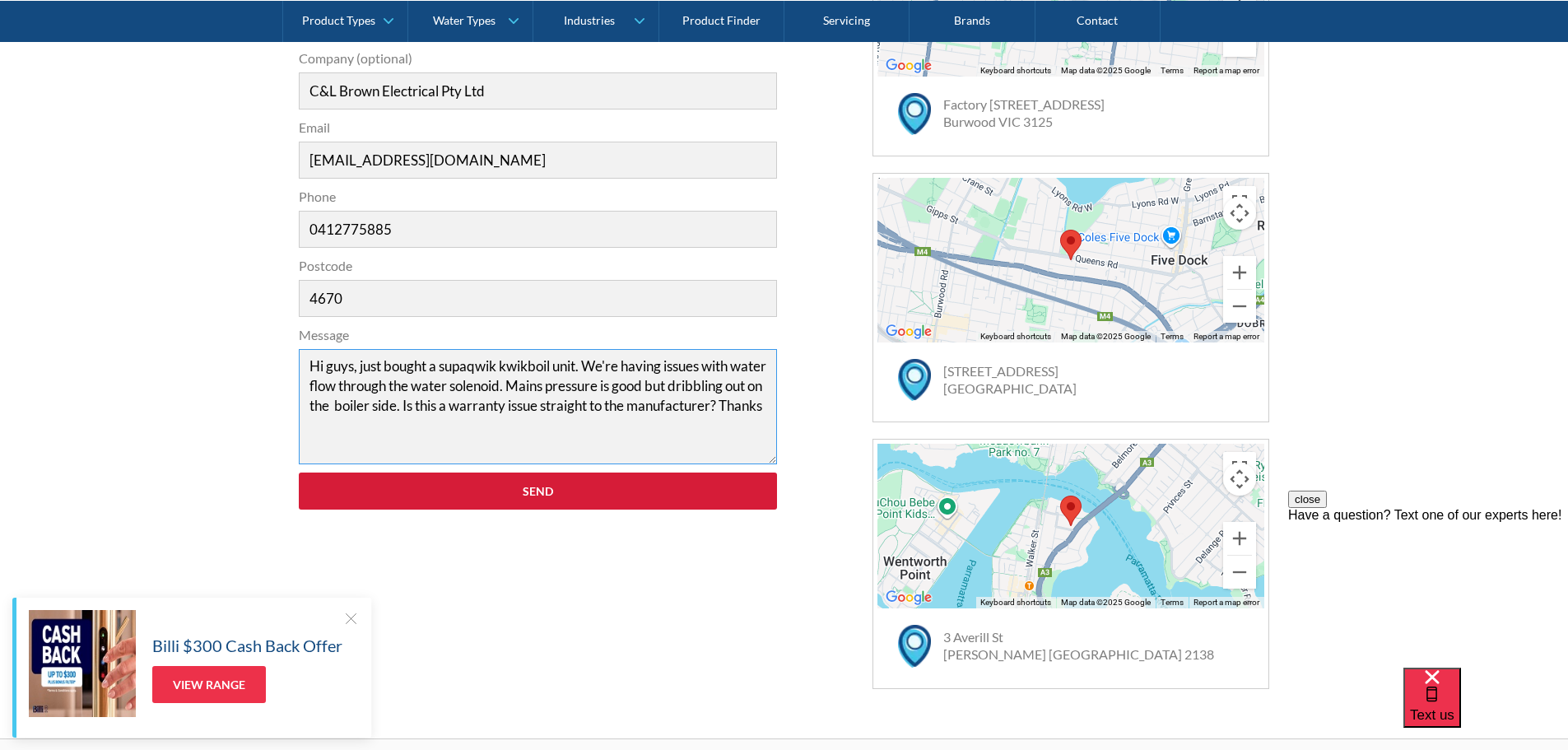
type textarea "Hi guys, just bought a supaqwik kwikboil unit. We're having issues with water f…"
click at [640, 490] on input "Send" at bounding box center [538, 491] width 479 height 37
